Goal: Information Seeking & Learning: Learn about a topic

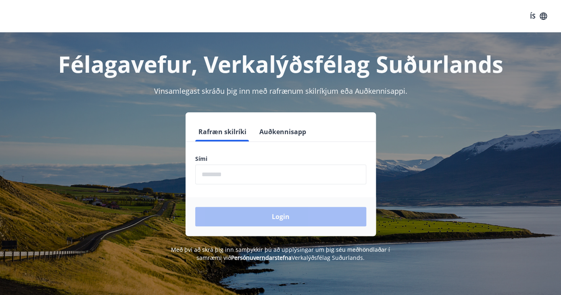
click at [541, 17] on icon "button" at bounding box center [543, 15] width 7 height 7
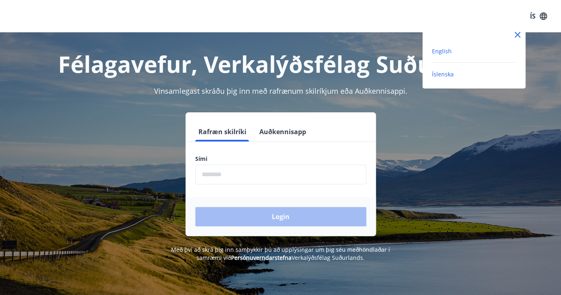
click at [445, 55] on span "English" at bounding box center [442, 51] width 20 height 8
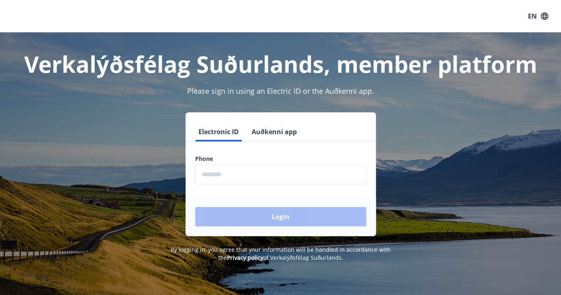
click at [214, 174] on input "phone" at bounding box center [280, 174] width 171 height 20
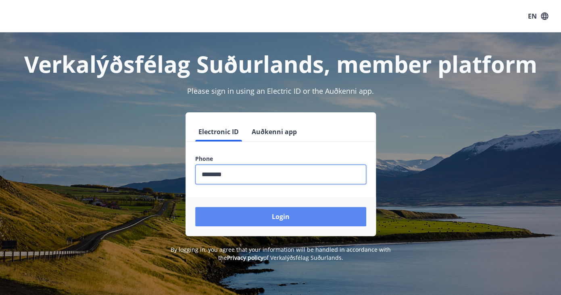
type input "********"
click at [285, 217] on button "Login" at bounding box center [280, 216] width 171 height 19
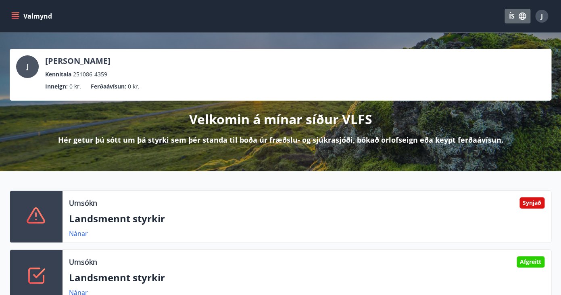
click at [522, 16] on icon "button" at bounding box center [522, 16] width 9 height 9
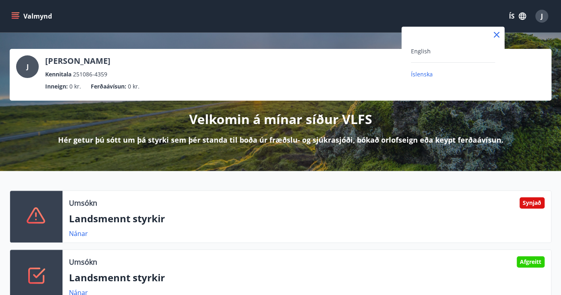
click at [431, 53] on div "English" at bounding box center [453, 51] width 84 height 10
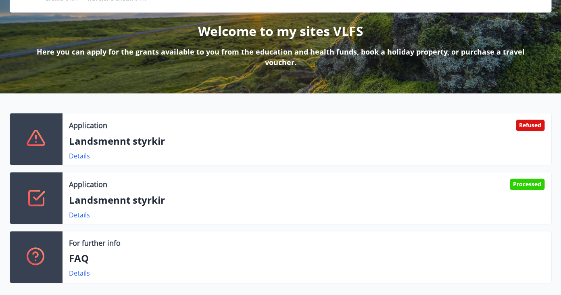
scroll to position [88, 0]
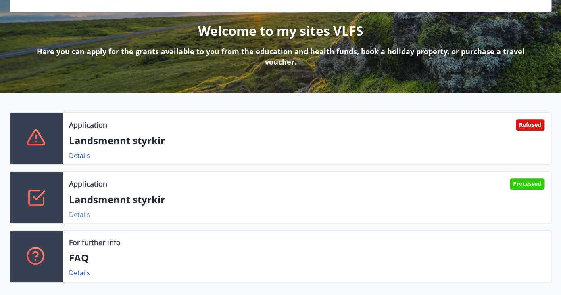
click at [75, 215] on link "Details" at bounding box center [79, 214] width 21 height 9
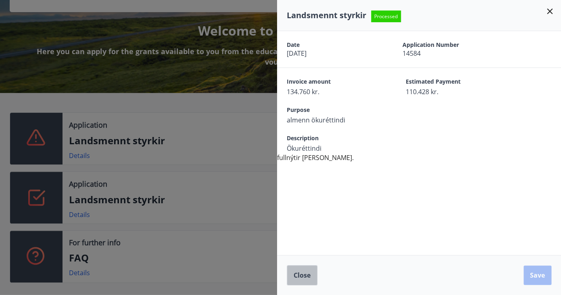
click at [300, 276] on span "Close" at bounding box center [302, 274] width 17 height 9
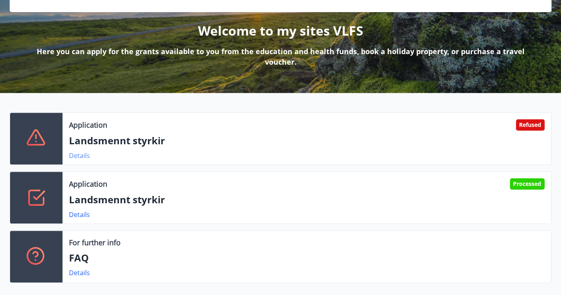
click at [82, 156] on link "Details" at bounding box center [79, 155] width 21 height 9
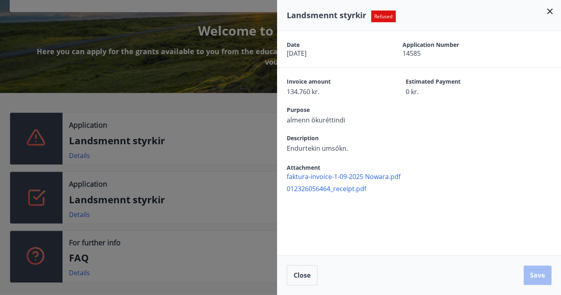
click at [551, 12] on icon at bounding box center [550, 11] width 6 height 6
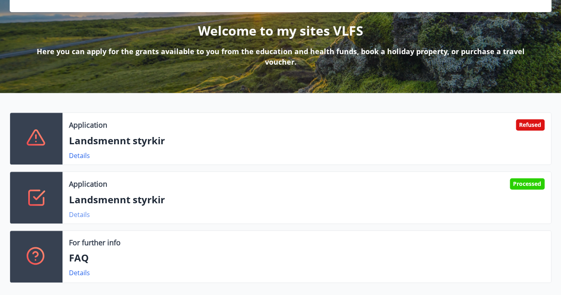
click at [81, 215] on link "Details" at bounding box center [79, 214] width 21 height 9
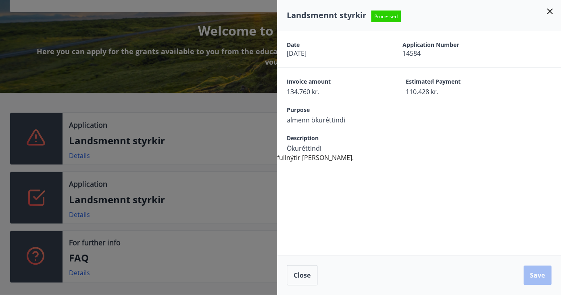
click at [549, 10] on icon at bounding box center [550, 11] width 10 height 10
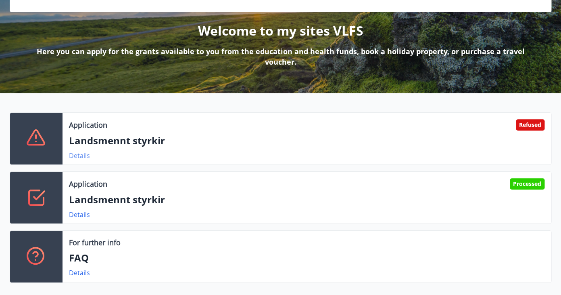
click at [82, 157] on link "Details" at bounding box center [79, 155] width 21 height 9
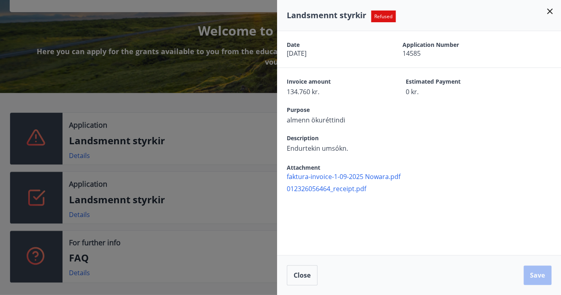
click at [551, 13] on icon at bounding box center [550, 11] width 6 height 6
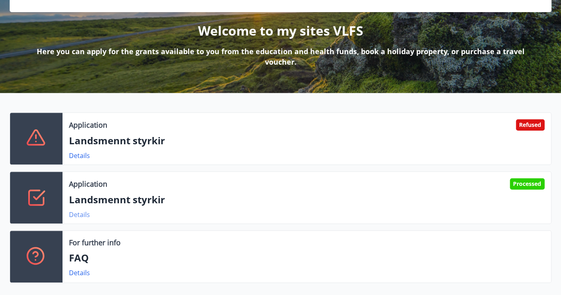
click at [83, 216] on link "Details" at bounding box center [79, 214] width 21 height 9
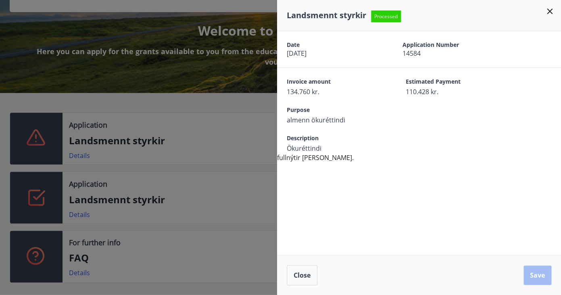
click at [243, 219] on div at bounding box center [280, 147] width 561 height 295
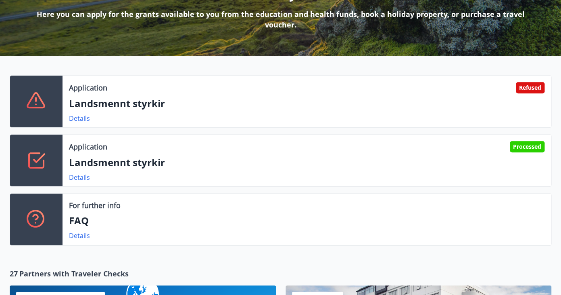
scroll to position [126, 0]
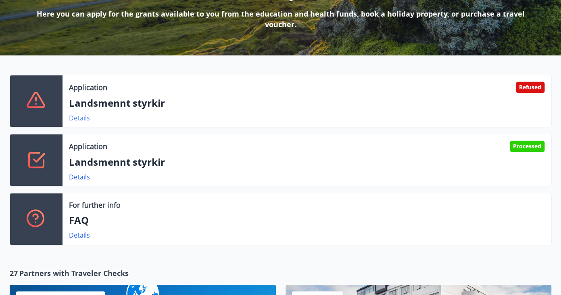
click at [86, 119] on link "Details" at bounding box center [79, 117] width 21 height 9
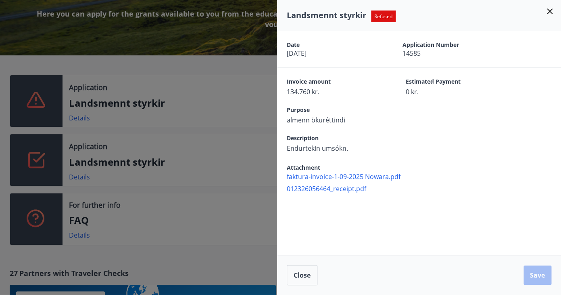
click at [552, 12] on icon at bounding box center [550, 11] width 10 height 10
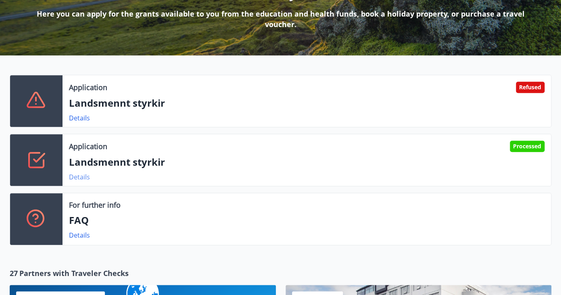
click at [76, 175] on link "Details" at bounding box center [79, 176] width 21 height 9
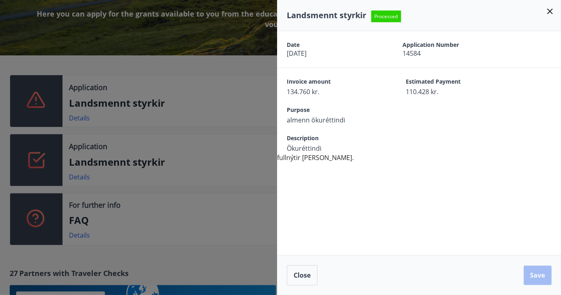
click at [549, 10] on icon at bounding box center [550, 11] width 6 height 6
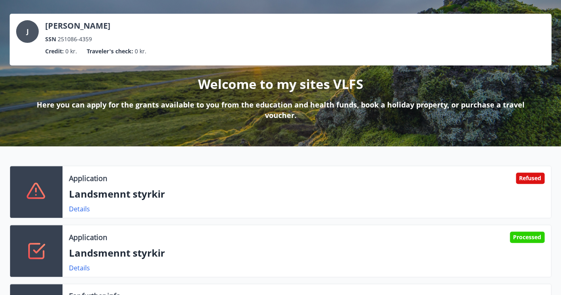
scroll to position [2, 0]
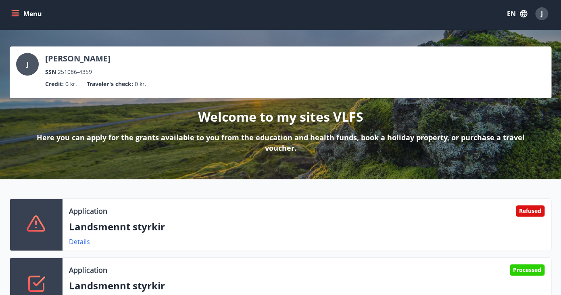
click at [544, 13] on div "J" at bounding box center [541, 13] width 13 height 13
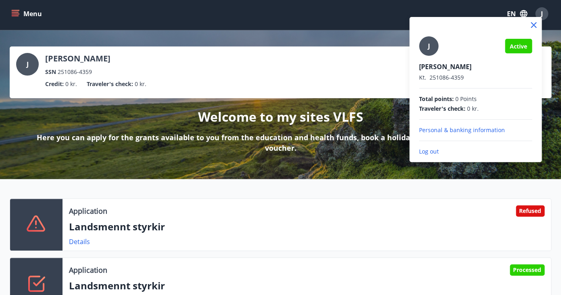
click at [426, 230] on div at bounding box center [280, 147] width 561 height 295
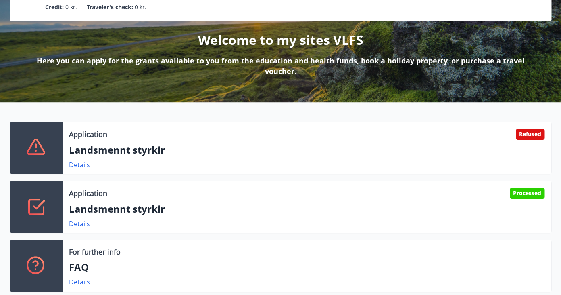
scroll to position [143, 0]
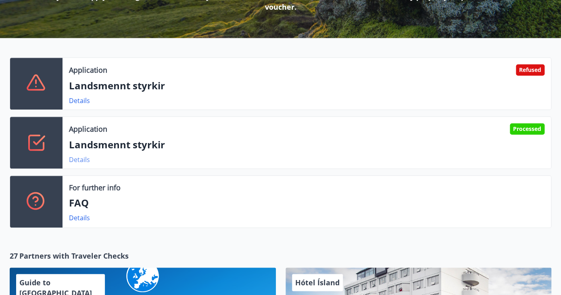
click at [79, 161] on link "Details" at bounding box center [79, 159] width 21 height 9
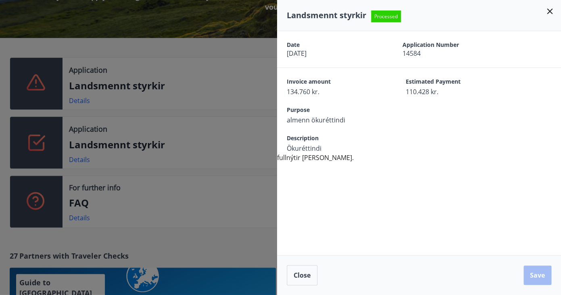
click at [552, 10] on icon at bounding box center [550, 11] width 6 height 6
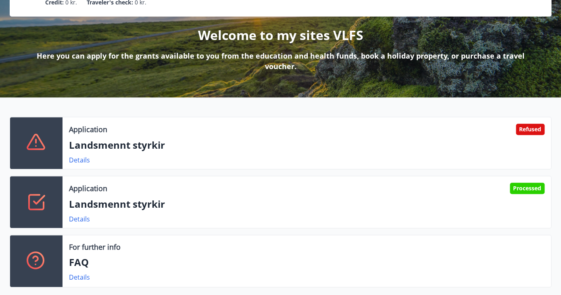
scroll to position [0, 0]
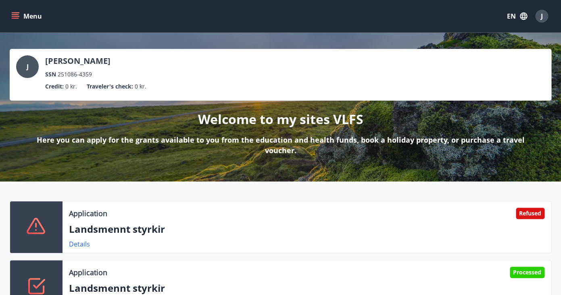
click at [542, 19] on span "J" at bounding box center [542, 16] width 2 height 9
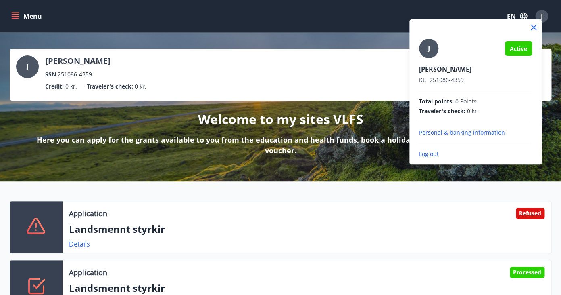
click at [434, 154] on p "Log out" at bounding box center [475, 154] width 113 height 8
